Goal: Information Seeking & Learning: Learn about a topic

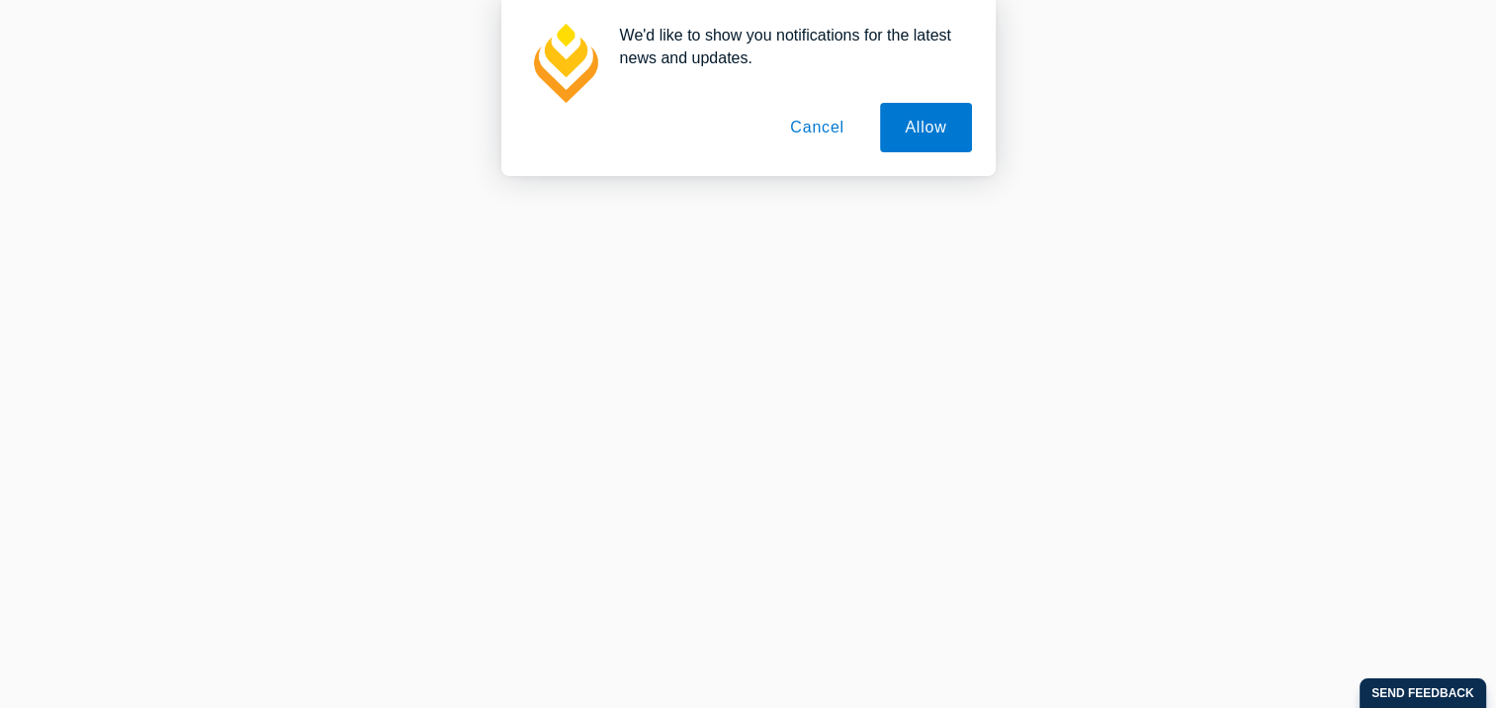
scroll to position [297, 0]
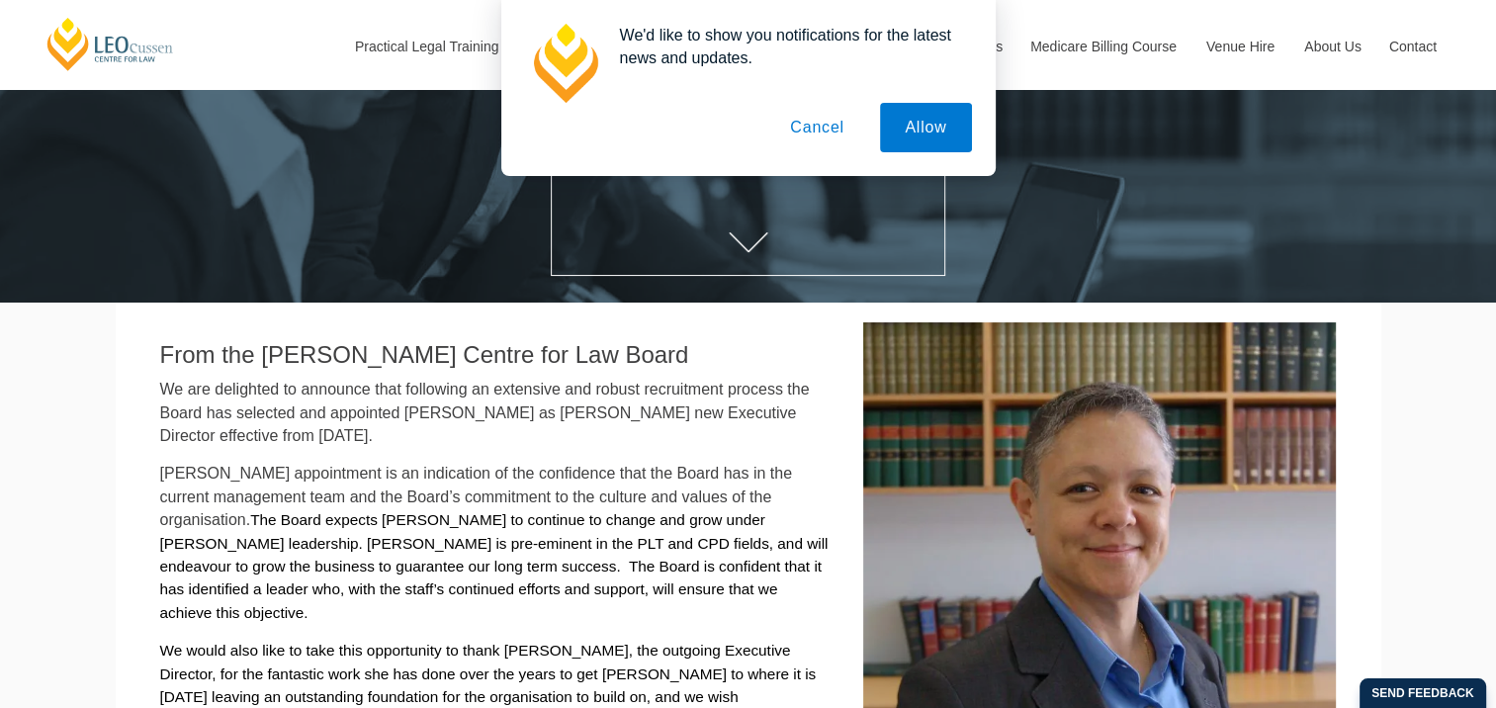
click at [829, 111] on button "Cancel" at bounding box center [817, 127] width 104 height 49
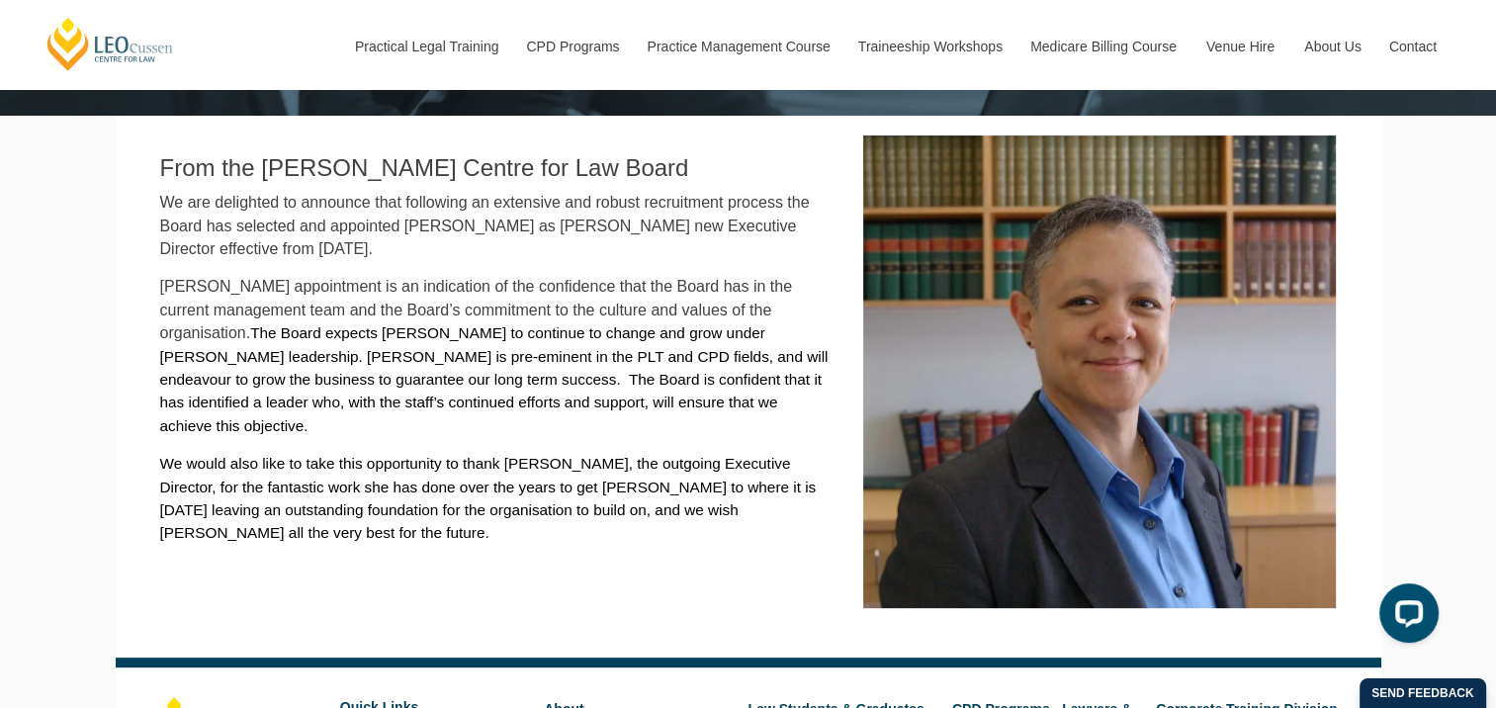
scroll to position [494, 0]
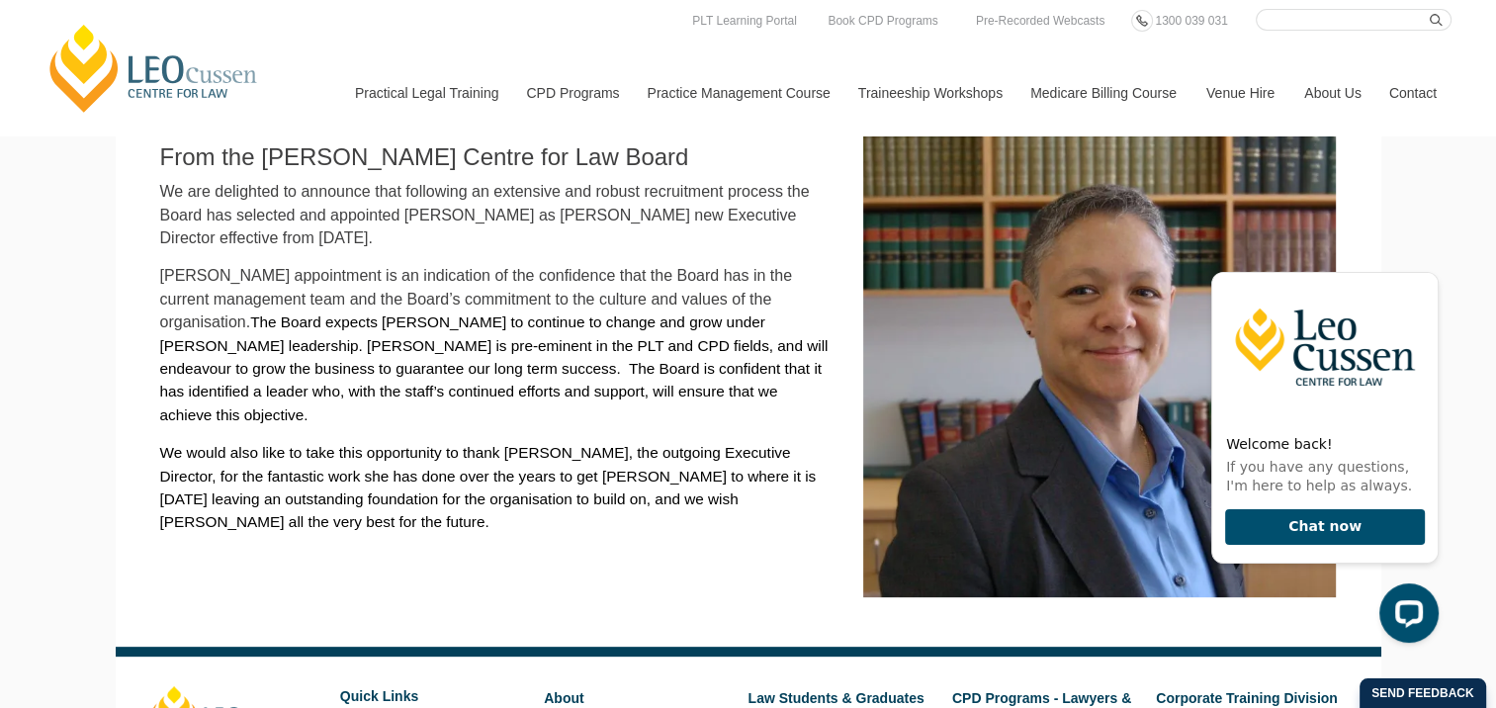
drag, startPoint x: 1329, startPoint y: 27, endPoint x: 1351, endPoint y: 13, distance: 25.8
click at [1329, 27] on input "Search here" at bounding box center [1353, 20] width 196 height 22
type input "Trust authorisation course"
click at [1429, 9] on button "submit" at bounding box center [1440, 20] width 22 height 22
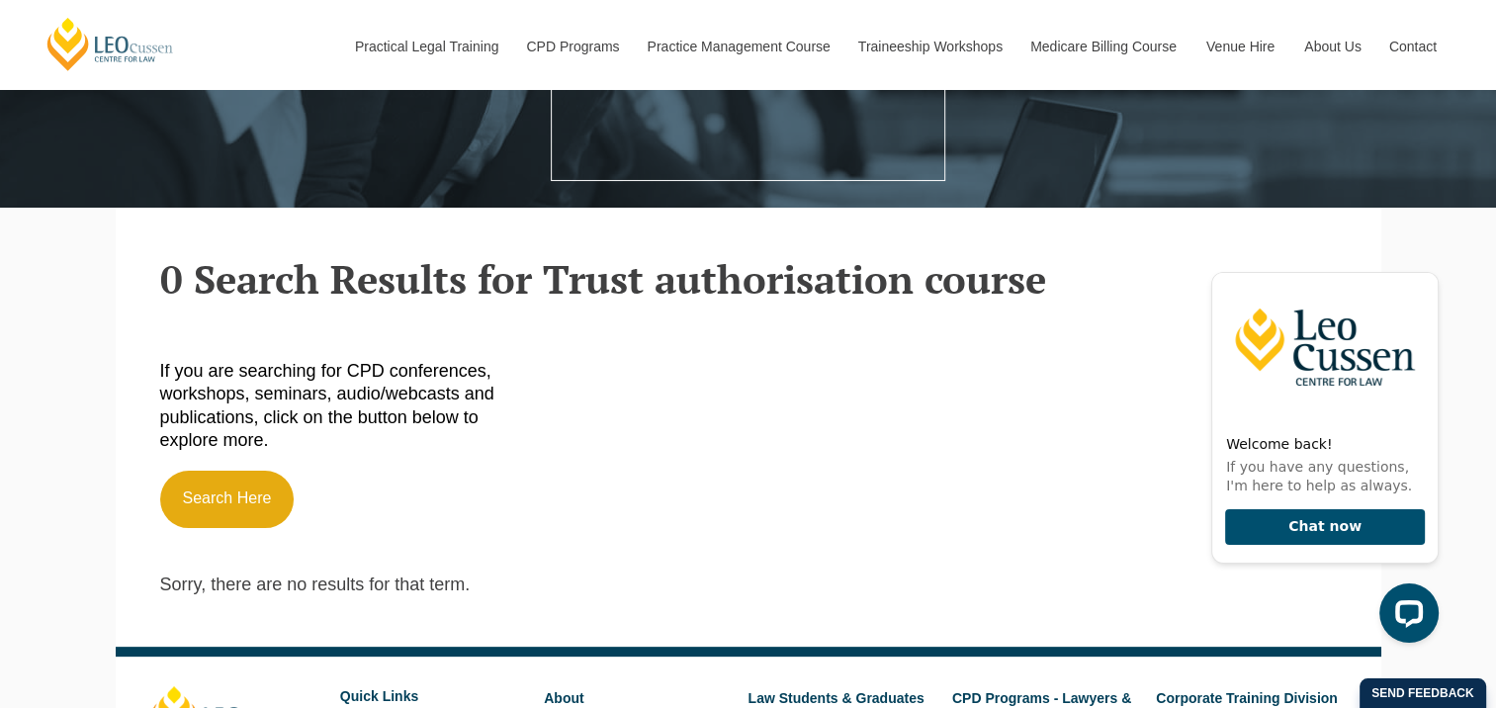
scroll to position [395, 0]
